Goal: Information Seeking & Learning: Learn about a topic

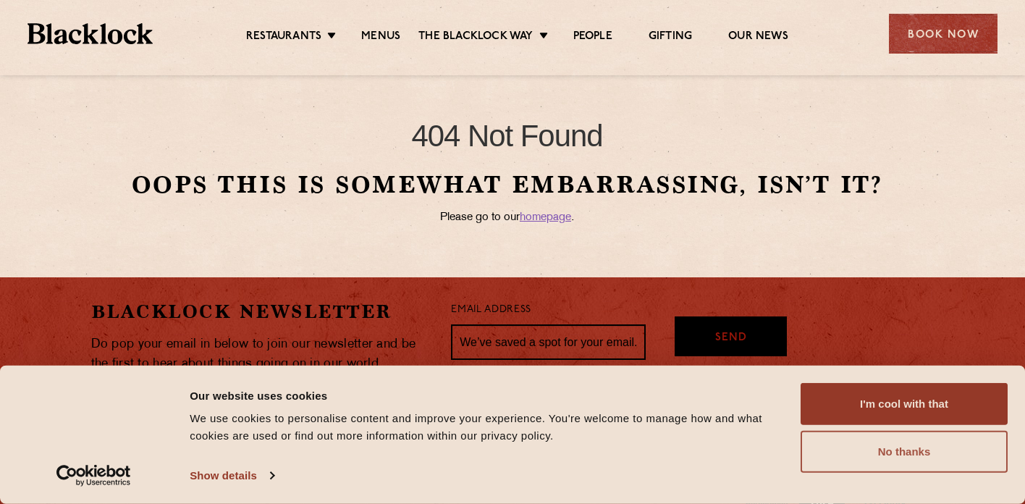
click at [951, 458] on button "No thanks" at bounding box center [904, 452] width 207 height 42
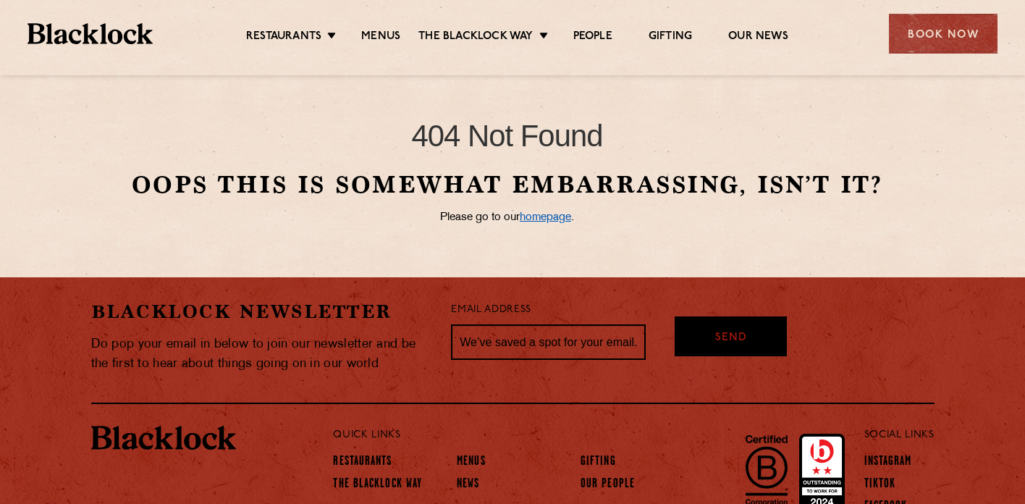
click at [547, 217] on link "homepage" at bounding box center [545, 217] width 51 height 11
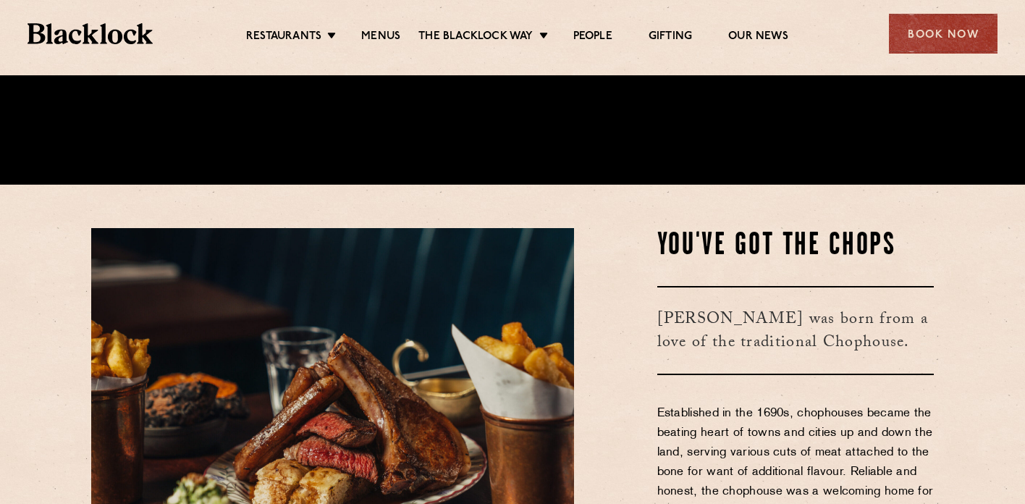
scroll to position [319, 0]
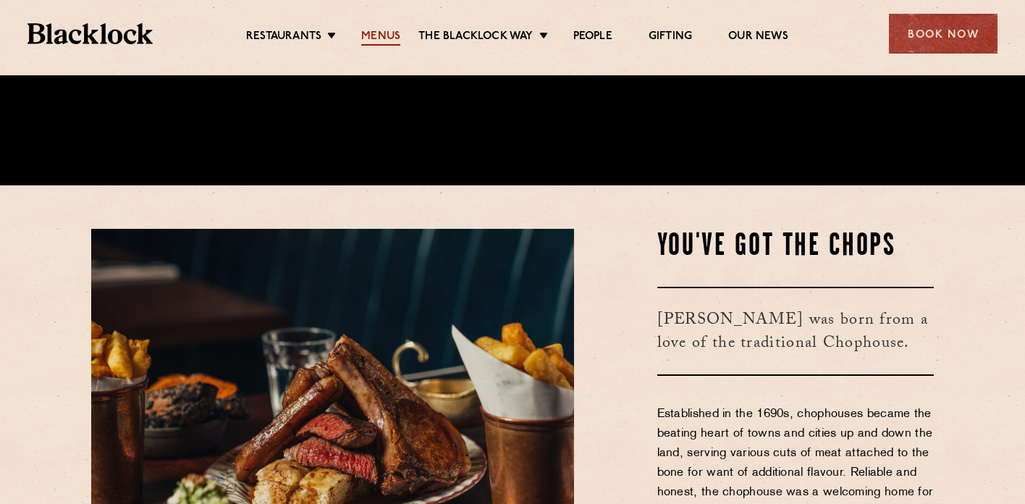
click at [381, 36] on link "Menus" at bounding box center [380, 38] width 39 height 16
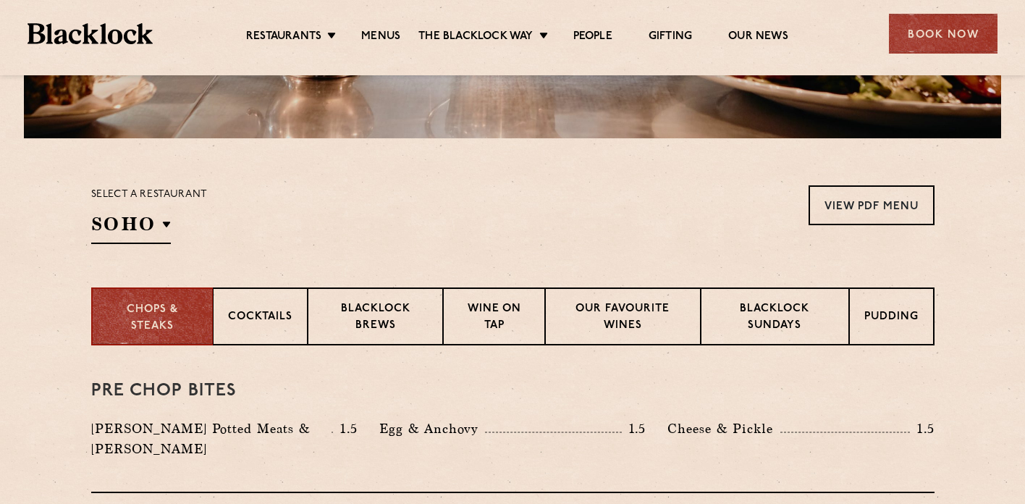
scroll to position [403, 0]
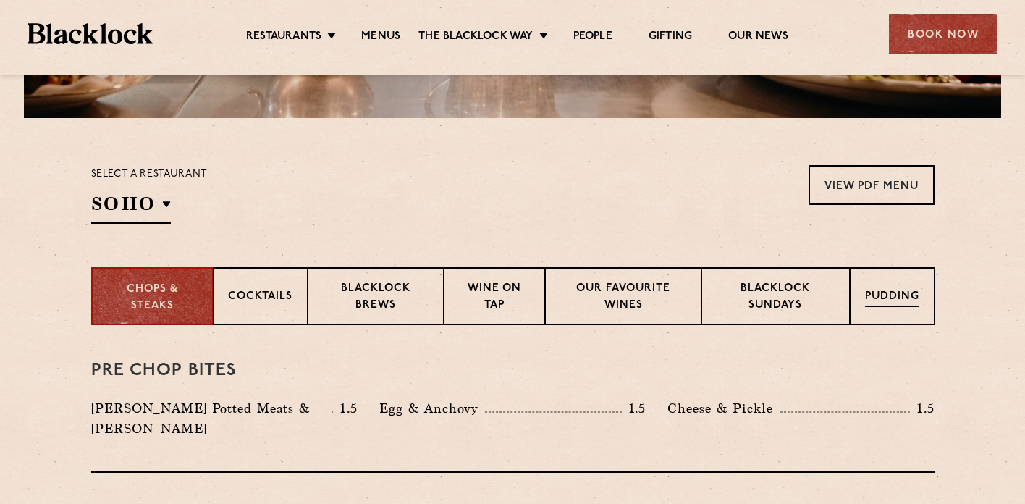
click at [871, 305] on p "Pudding" at bounding box center [892, 298] width 54 height 18
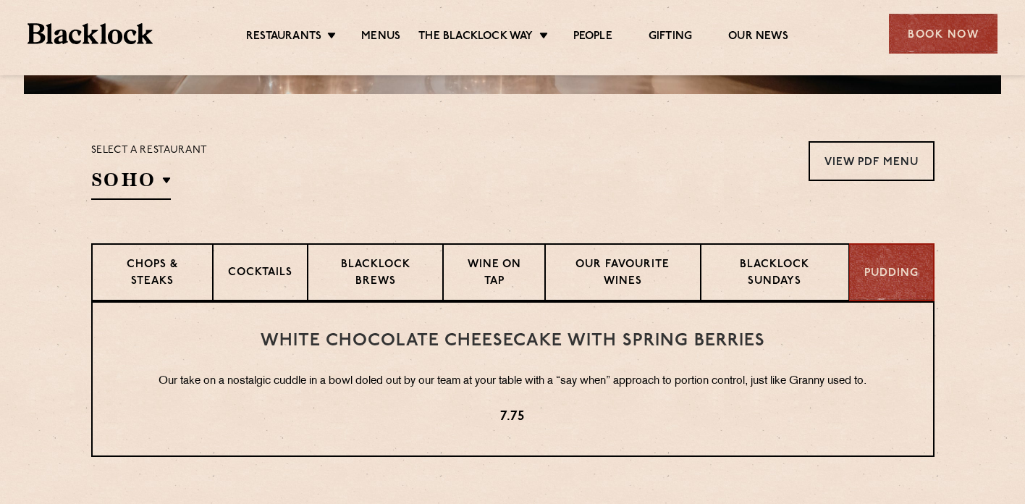
scroll to position [426, 0]
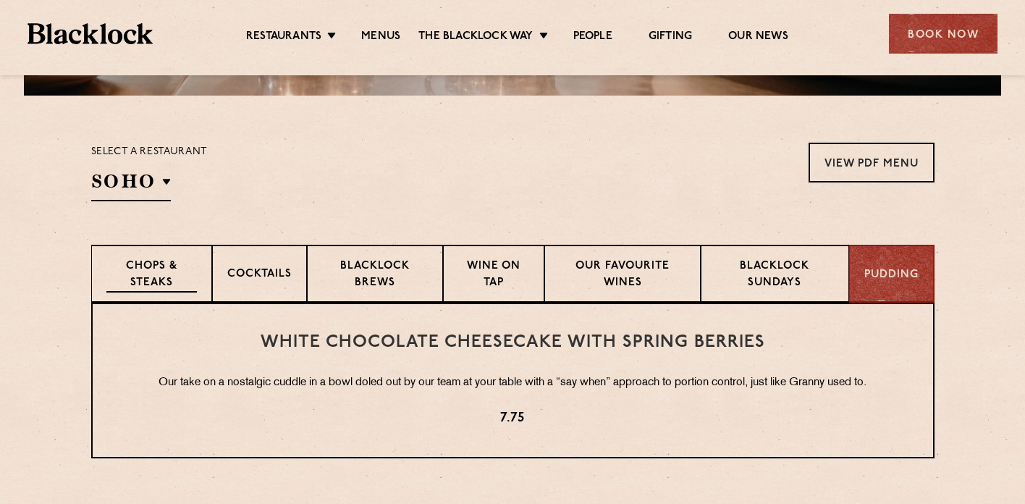
click at [122, 279] on p "Chops & Steaks" at bounding box center [151, 275] width 90 height 34
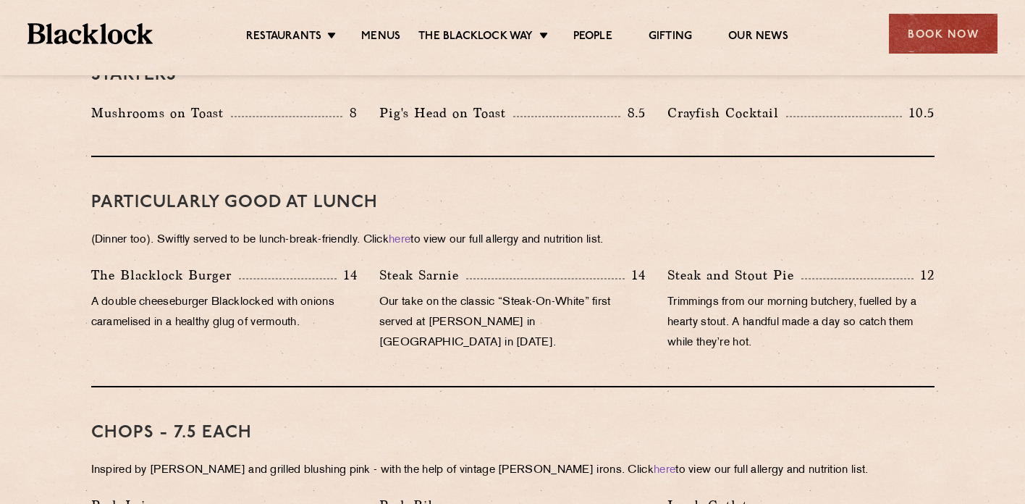
scroll to position [825, 0]
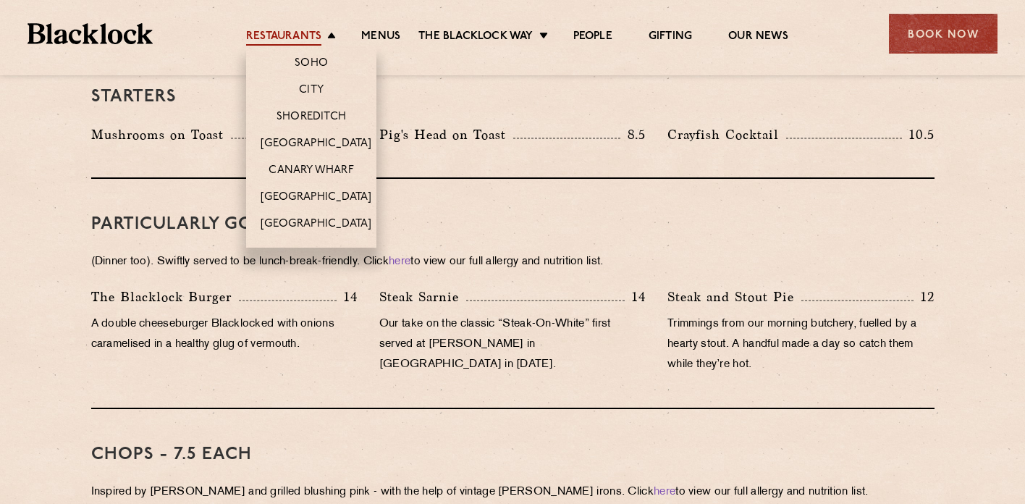
click at [308, 34] on link "Restaurants" at bounding box center [283, 38] width 75 height 16
